Goal: Check status: Check status

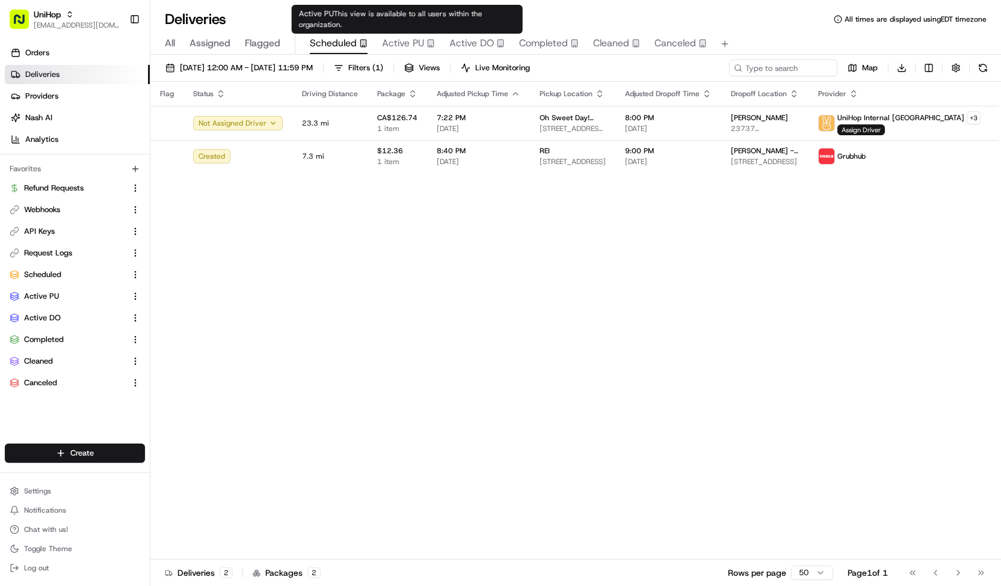
scroll to position [126, 0]
click at [420, 43] on span "Active PU" at bounding box center [403, 43] width 42 height 14
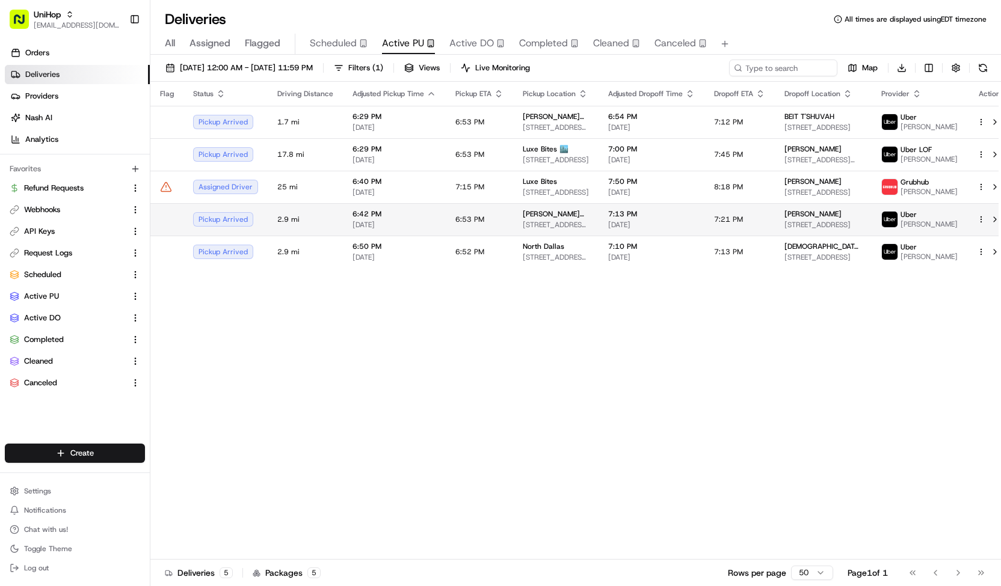
click at [373, 230] on span "[DATE]" at bounding box center [394, 225] width 84 height 10
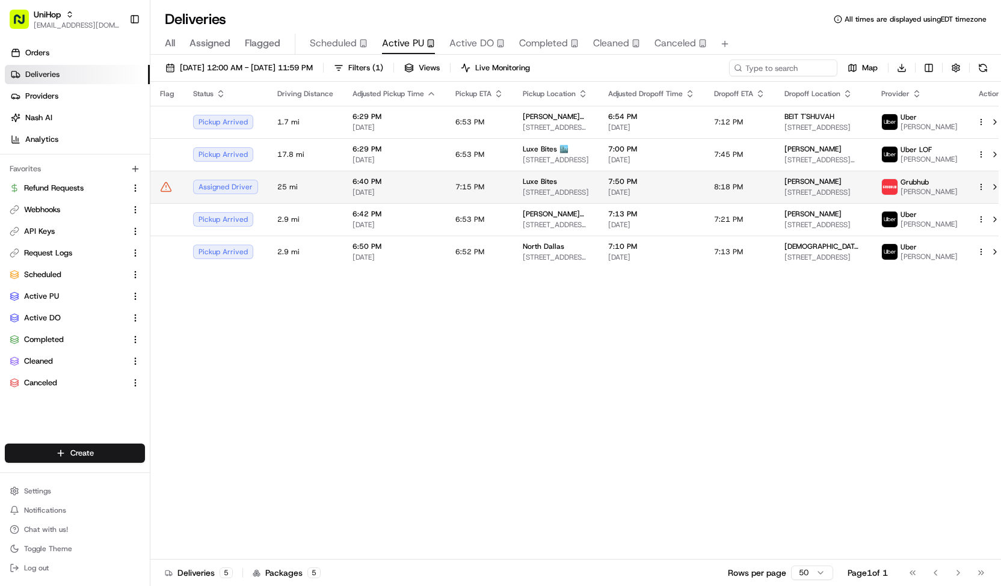
click at [417, 180] on td "6:40 PM [DATE]" at bounding box center [394, 187] width 103 height 32
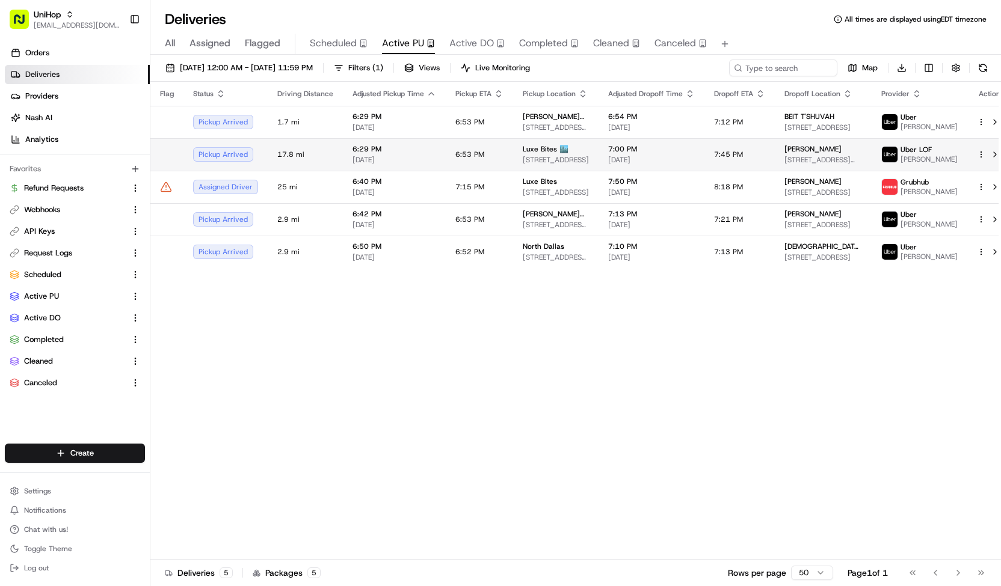
click at [423, 165] on span "[DATE]" at bounding box center [394, 160] width 84 height 10
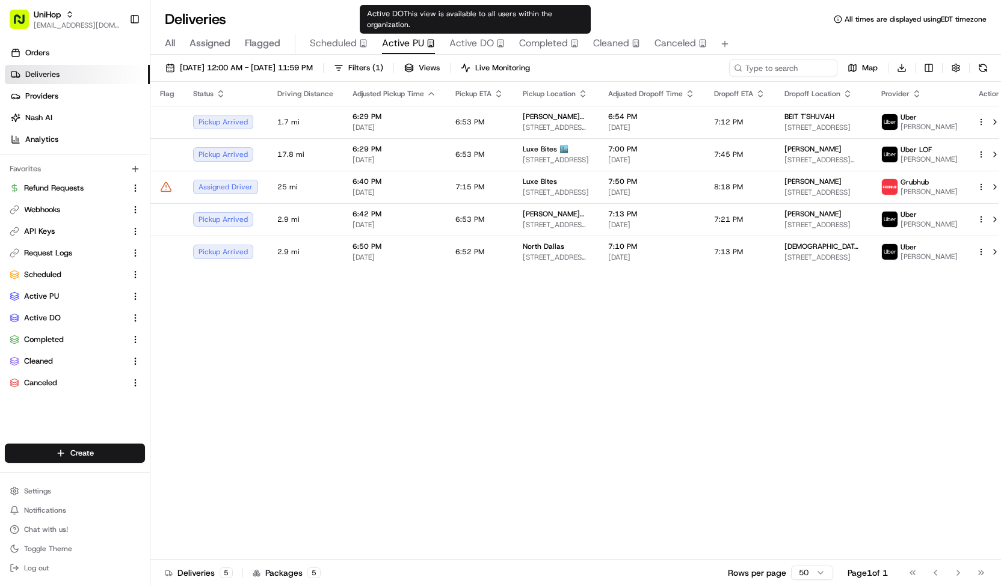
click at [462, 36] on span "Active DO" at bounding box center [471, 43] width 45 height 14
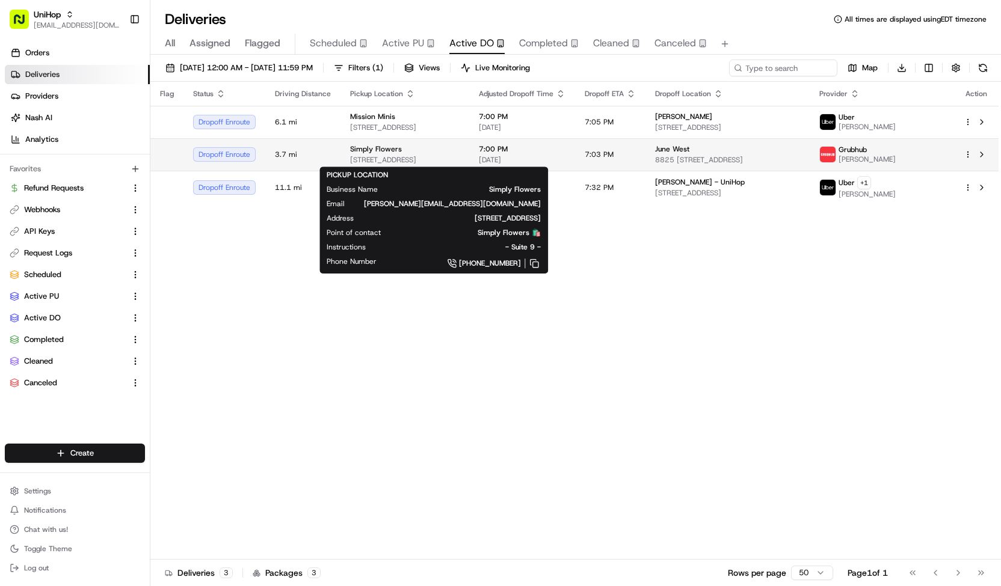
click at [419, 158] on span "[STREET_ADDRESS]" at bounding box center [404, 160] width 109 height 10
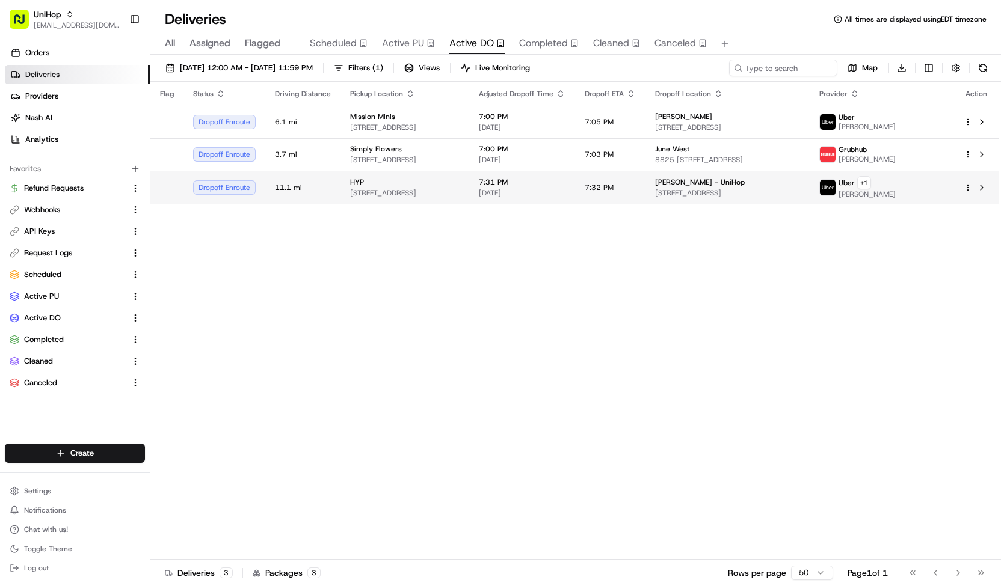
click at [445, 191] on div "HYP [STREET_ADDRESS]" at bounding box center [404, 187] width 109 height 20
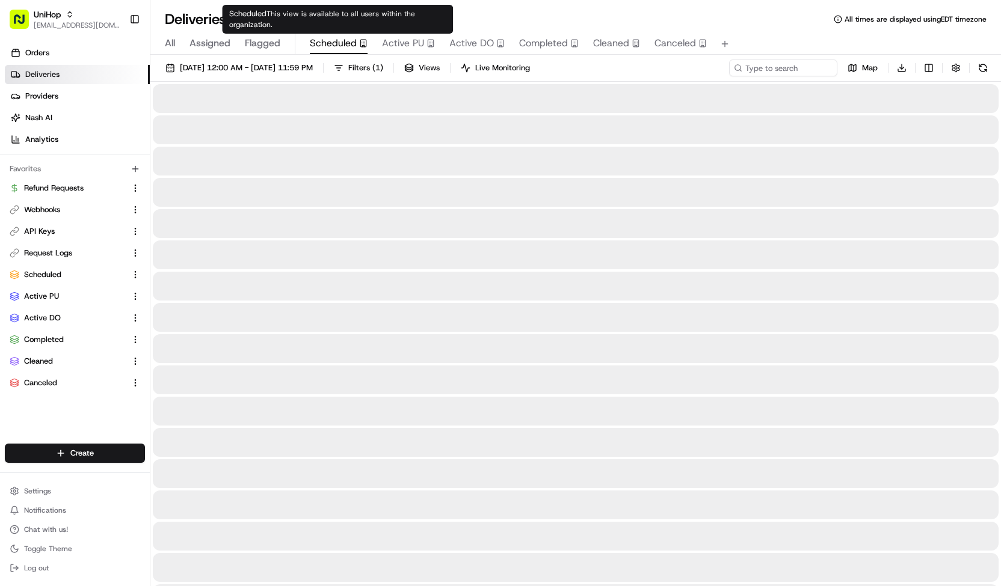
click at [348, 49] on span "Scheduled" at bounding box center [333, 43] width 47 height 14
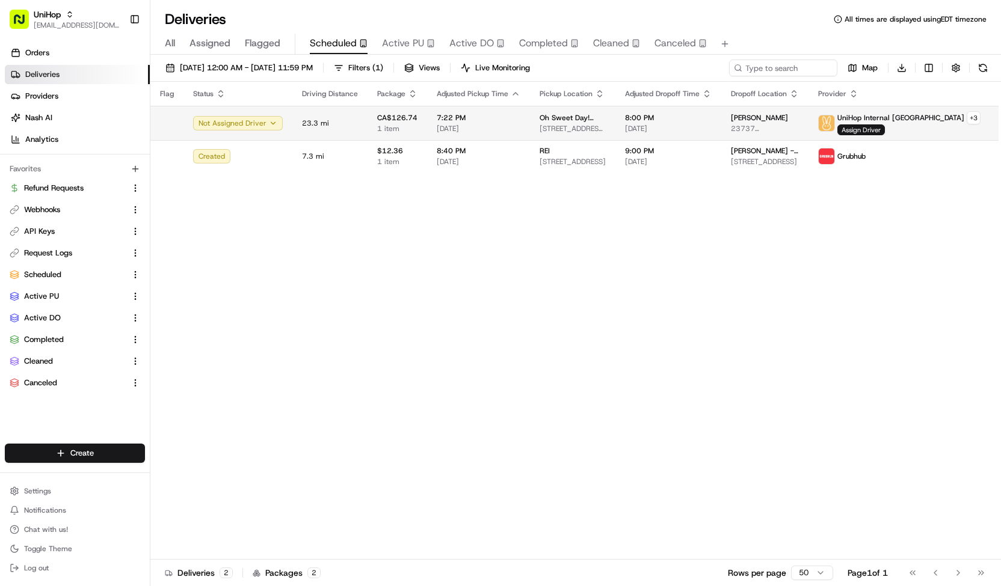
click at [452, 121] on span "7:22 PM" at bounding box center [479, 118] width 84 height 10
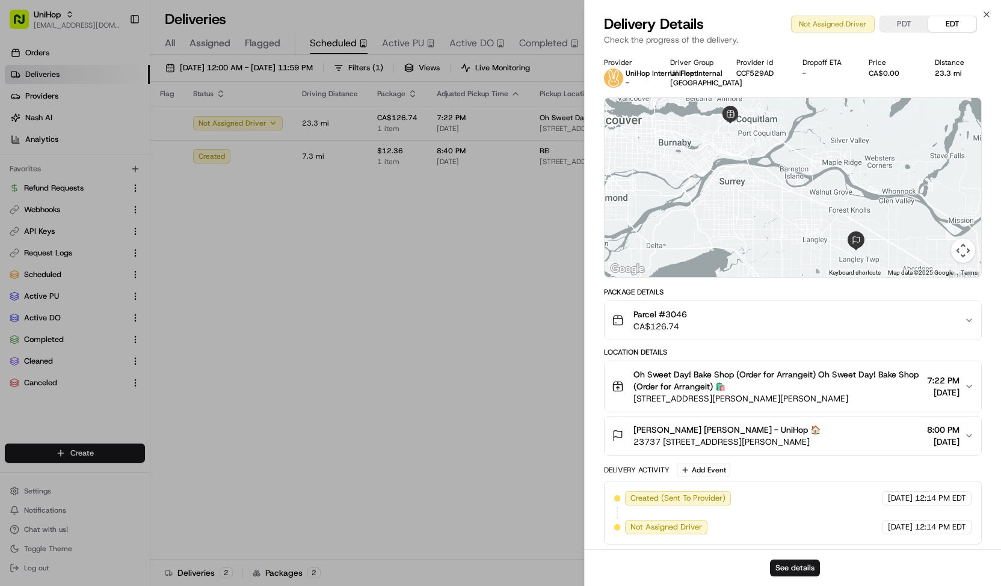
click at [683, 393] on span "Oh Sweet Day! Bake Shop (Order for Arrangeit) Oh Sweet Day! Bake Shop (Order fo…" at bounding box center [777, 381] width 289 height 24
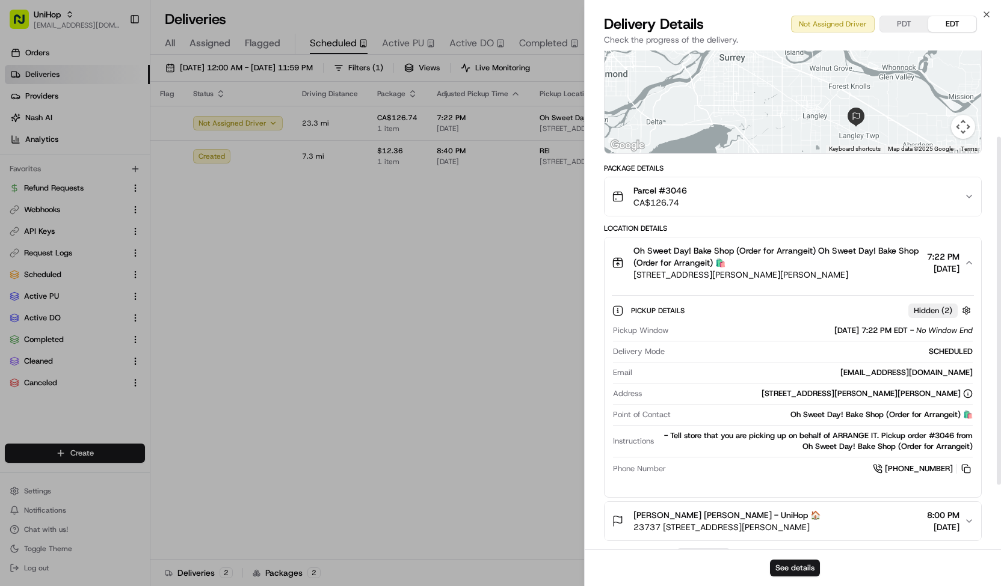
scroll to position [125, 0]
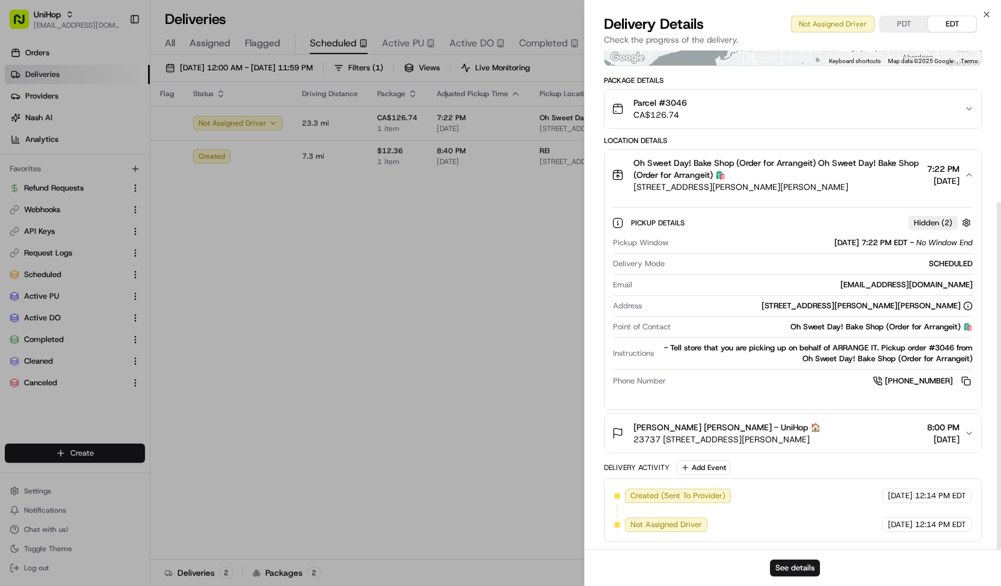
click at [774, 428] on span "[PERSON_NAME] [PERSON_NAME] - UniHop 🏠" at bounding box center [726, 428] width 187 height 12
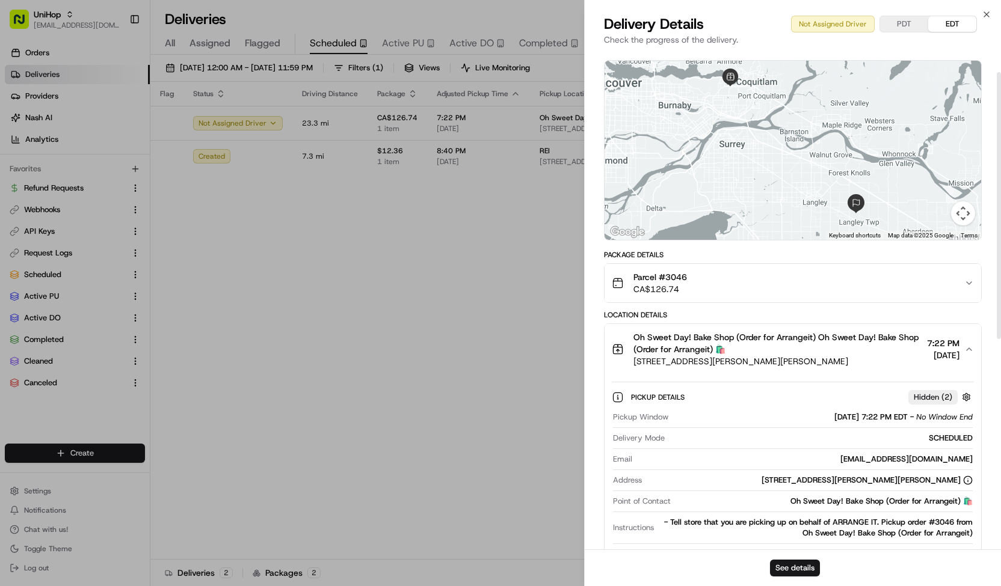
scroll to position [0, 0]
